Goal: Information Seeking & Learning: Understand process/instructions

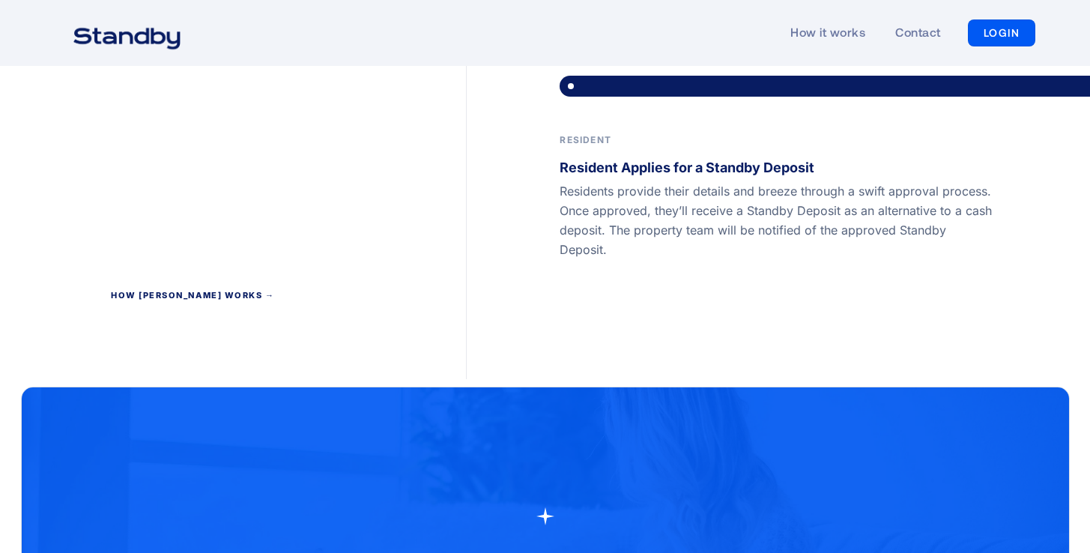
scroll to position [3080, 0]
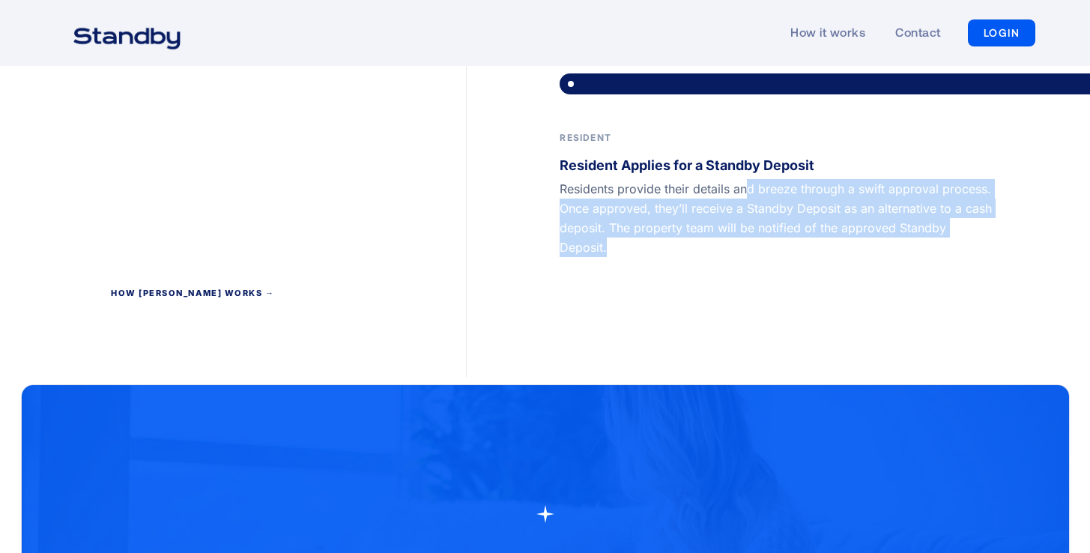
drag, startPoint x: 746, startPoint y: 167, endPoint x: 923, endPoint y: 216, distance: 184.2
click at [923, 216] on div "A Seamless Move-In Property Property Offers a Standby Deposits to Residents Res…" at bounding box center [778, 99] width 623 height 555
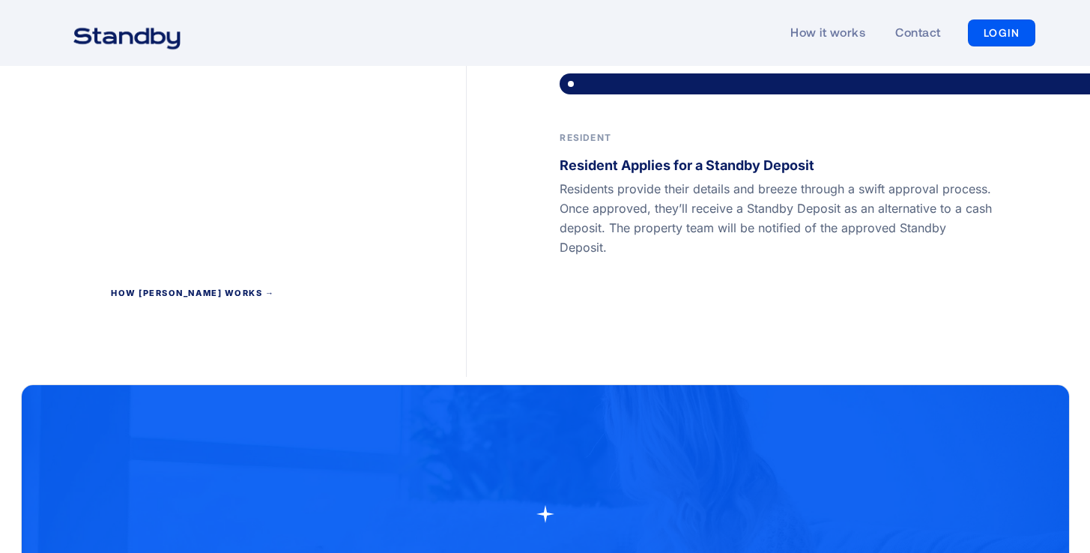
click at [908, 228] on div "A Seamless Move-In Property Property Offers a Standby Deposits to Residents Res…" at bounding box center [778, 99] width 623 height 555
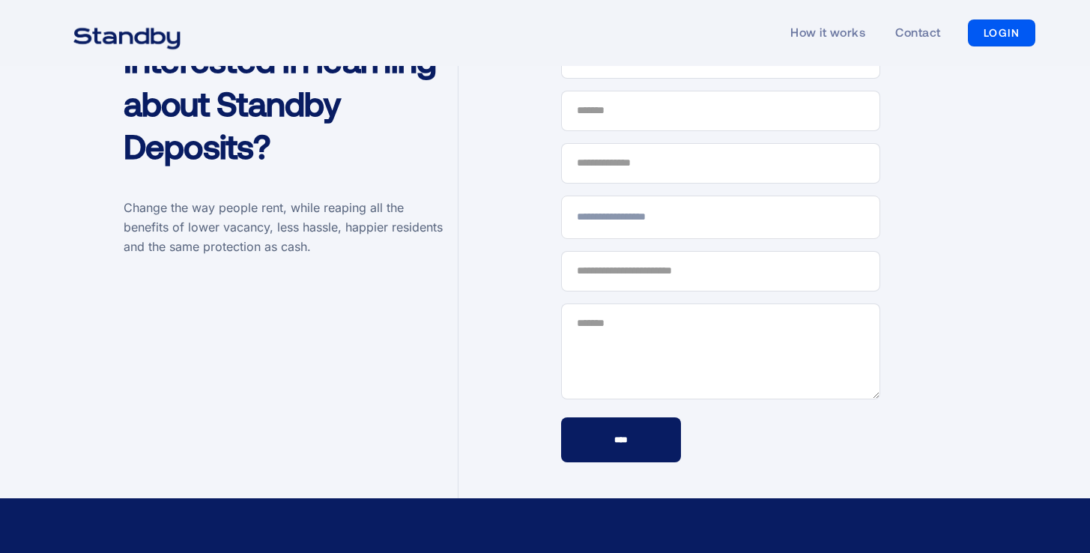
scroll to position [4267, 0]
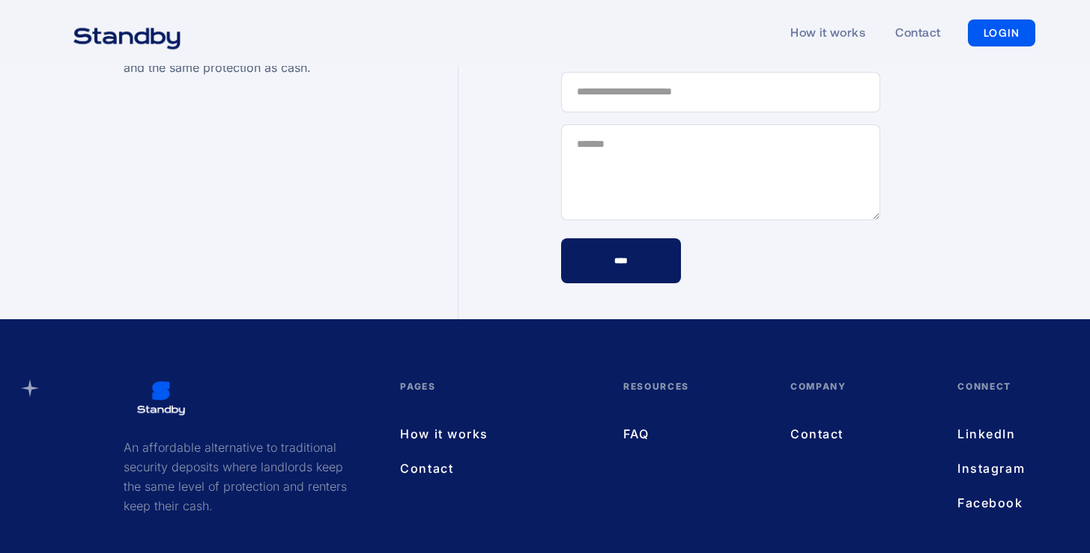
click at [469, 424] on link "How it works" at bounding box center [496, 433] width 193 height 19
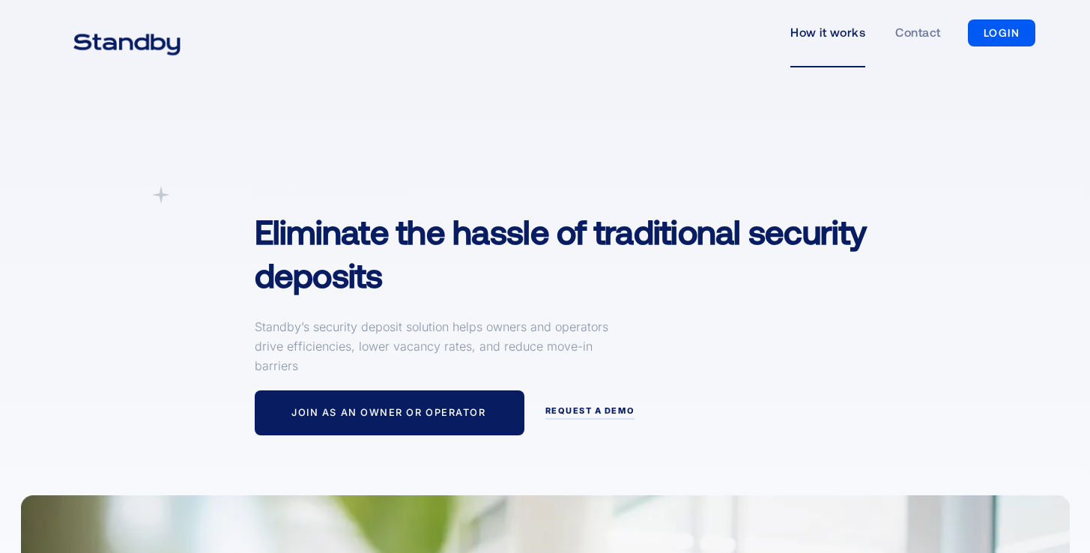
scroll to position [7, 0]
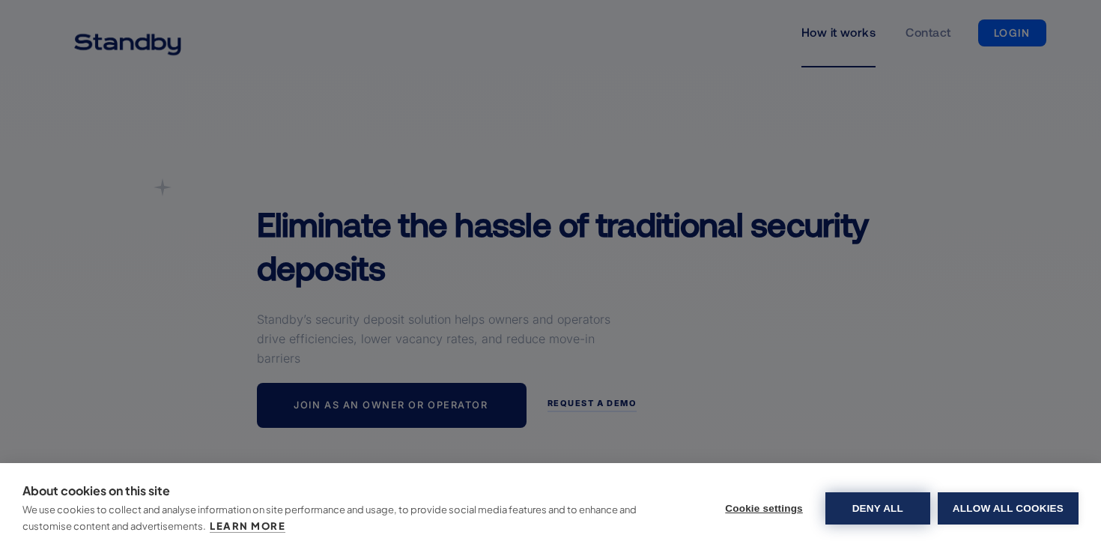
click at [905, 515] on button "Deny all" at bounding box center [877, 508] width 105 height 32
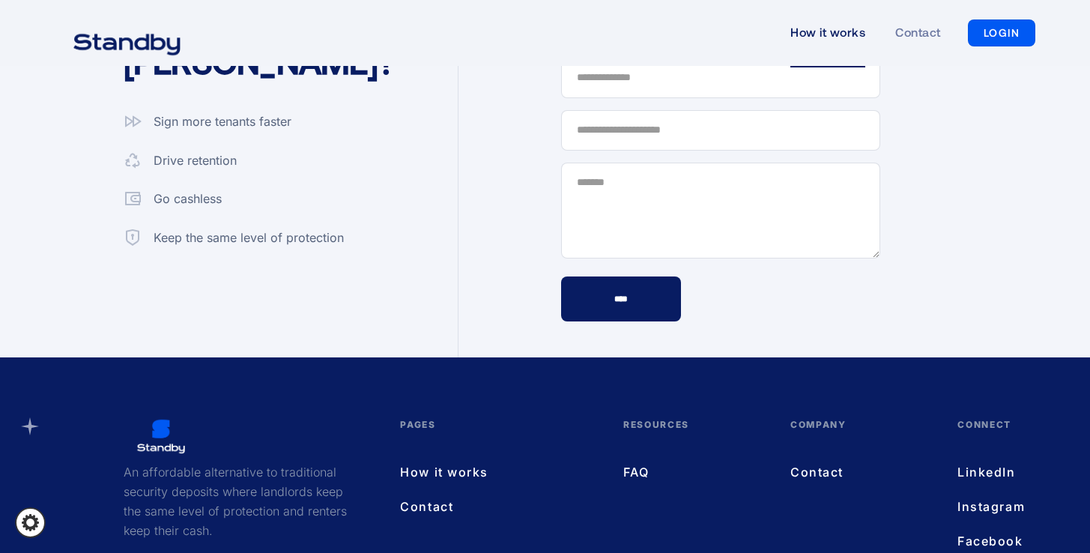
scroll to position [4216, 0]
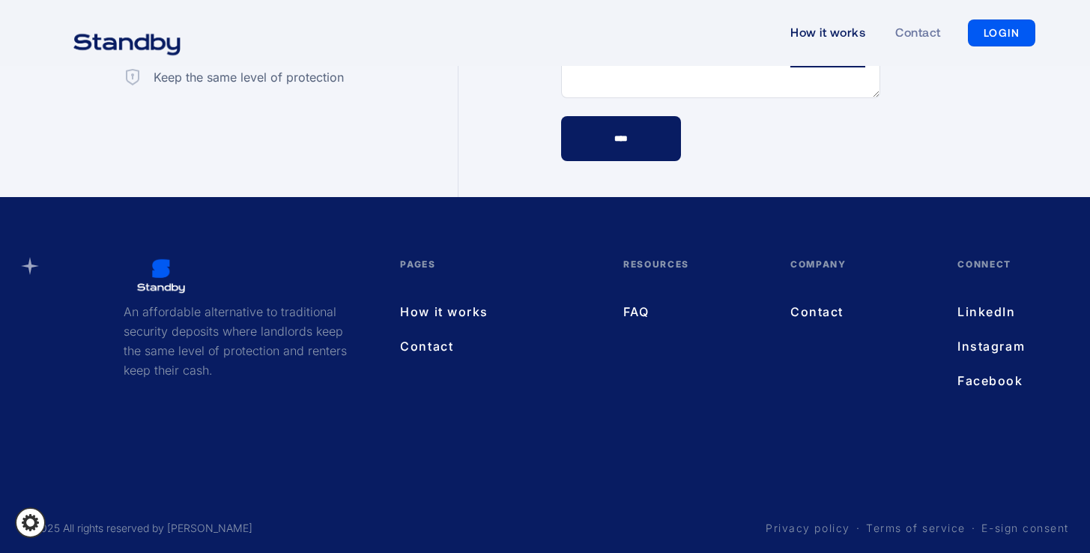
click at [634, 305] on link "FAQ" at bounding box center [691, 311] width 137 height 19
